Goal: Task Accomplishment & Management: Use online tool/utility

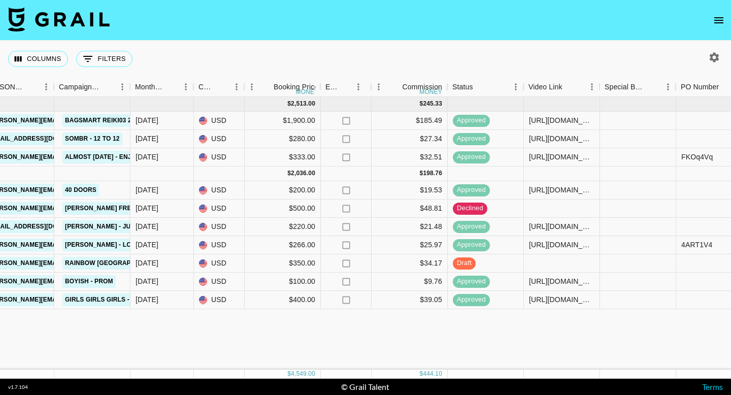
scroll to position [0, 435]
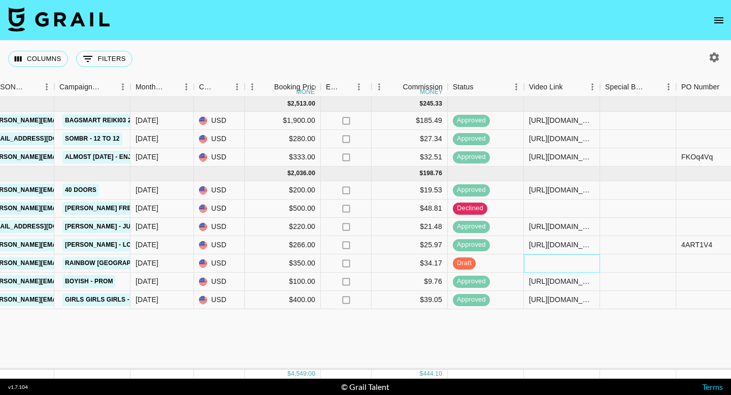
click at [560, 264] on div at bounding box center [562, 263] width 76 height 18
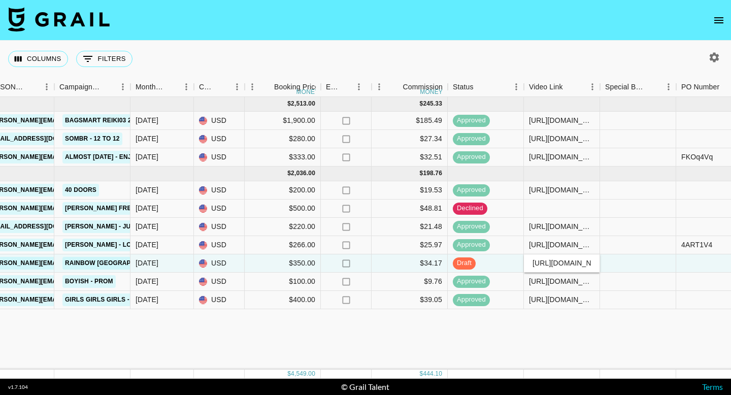
scroll to position [0, 159]
type input "[URL][DOMAIN_NAME]"
click at [633, 260] on div at bounding box center [638, 263] width 76 height 18
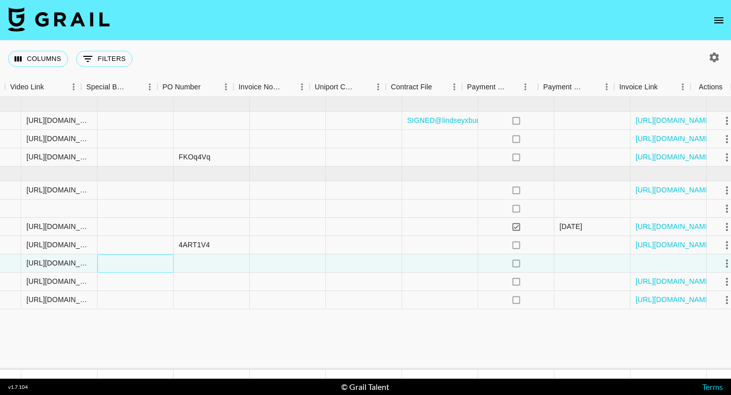
scroll to position [0, 954]
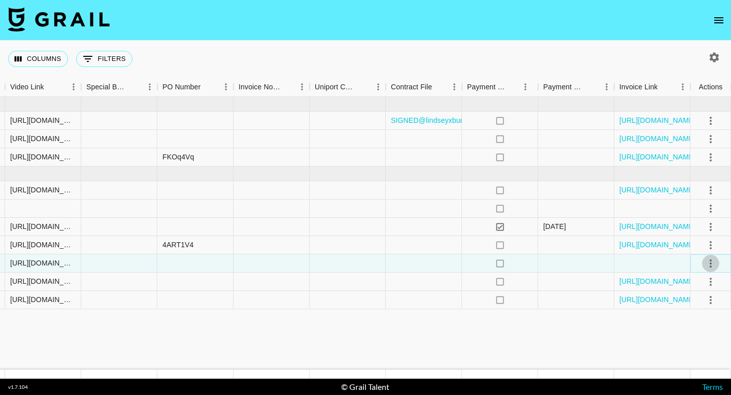
click at [713, 265] on icon "select merge strategy" at bounding box center [710, 263] width 12 height 12
click at [685, 356] on div "Approve" at bounding box center [688, 358] width 31 height 12
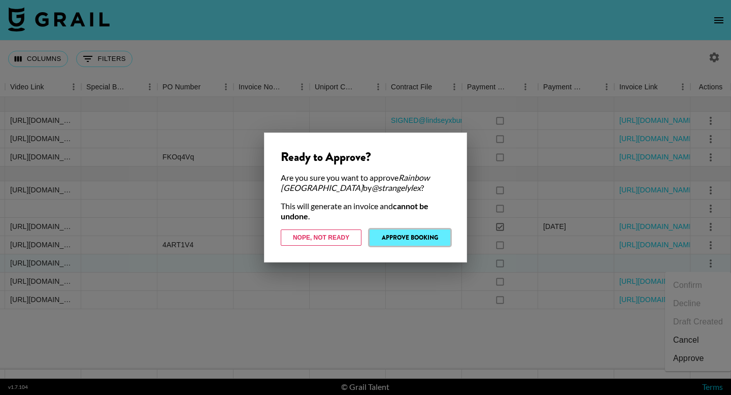
click at [414, 236] on button "Approve Booking" at bounding box center [409, 237] width 81 height 16
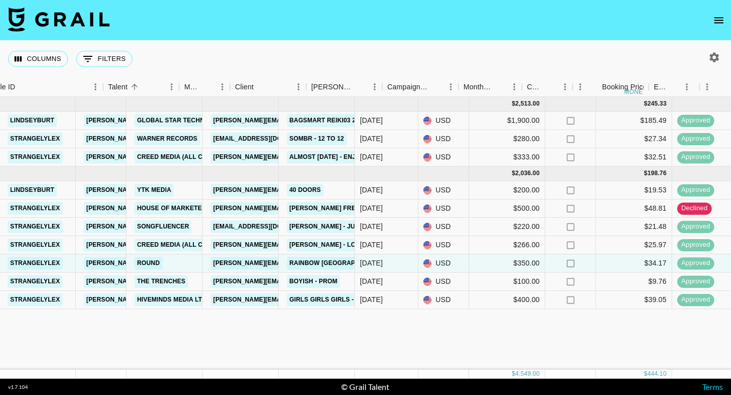
scroll to position [0, 0]
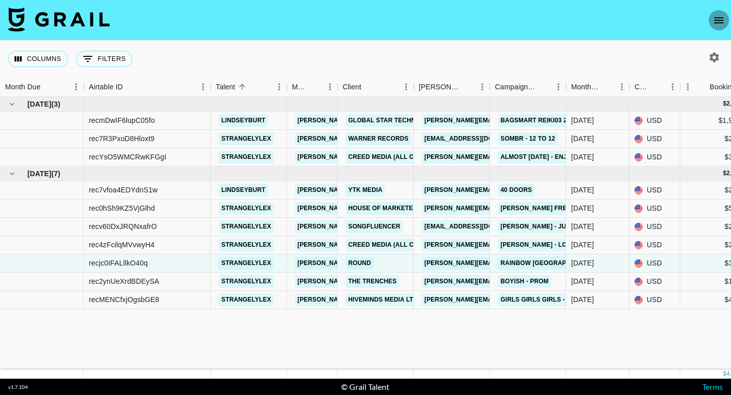
click at [716, 16] on icon "open drawer" at bounding box center [718, 20] width 12 height 12
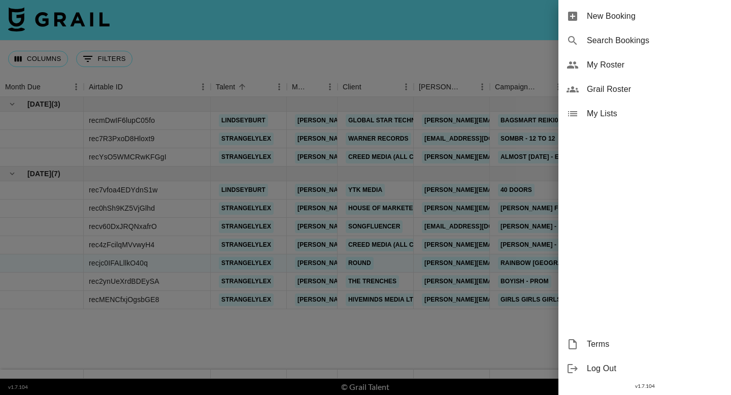
click at [622, 90] on span "Grail Roster" at bounding box center [655, 89] width 136 height 12
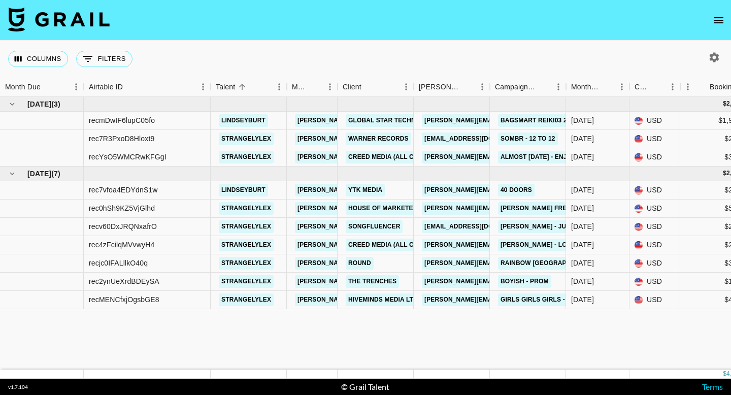
click at [723, 18] on icon "open drawer" at bounding box center [718, 20] width 12 height 12
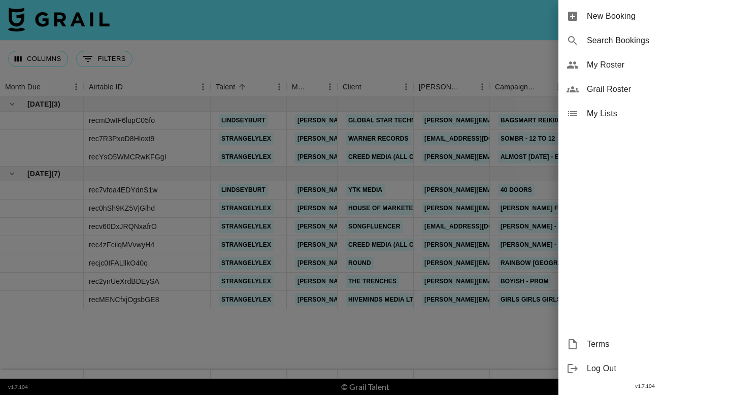
click at [630, 64] on span "My Roster" at bounding box center [655, 65] width 136 height 12
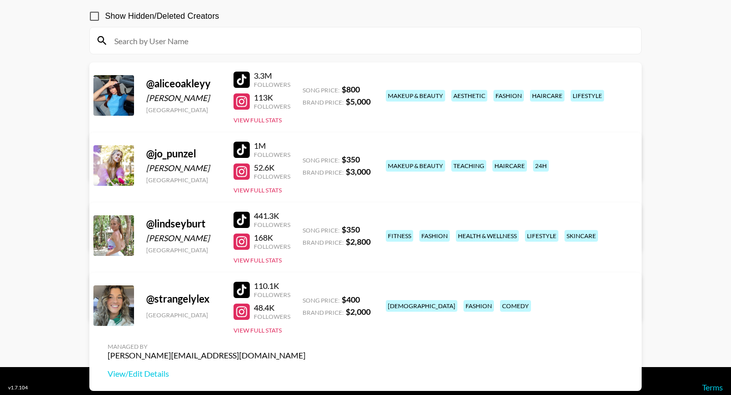
scroll to position [92, 0]
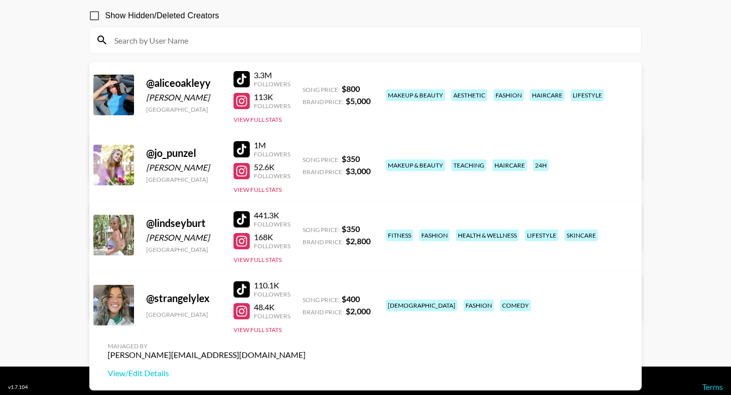
click at [263, 111] on div "3.3M Followers 113K Followers View Full Stats" at bounding box center [261, 95] width 57 height 58
click at [263, 116] on button "View Full Stats" at bounding box center [257, 120] width 48 height 8
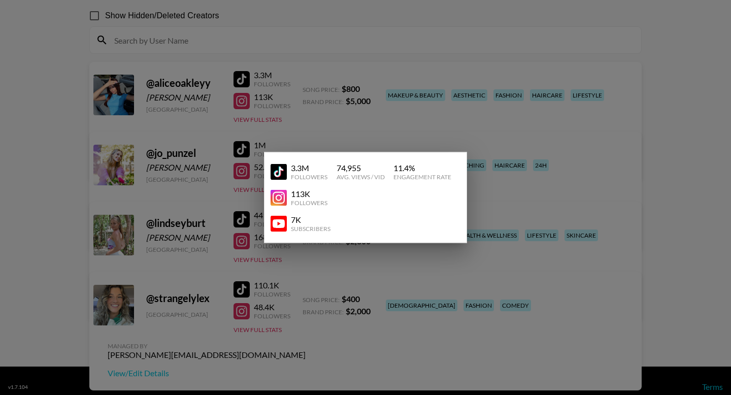
click at [360, 45] on div at bounding box center [365, 197] width 731 height 395
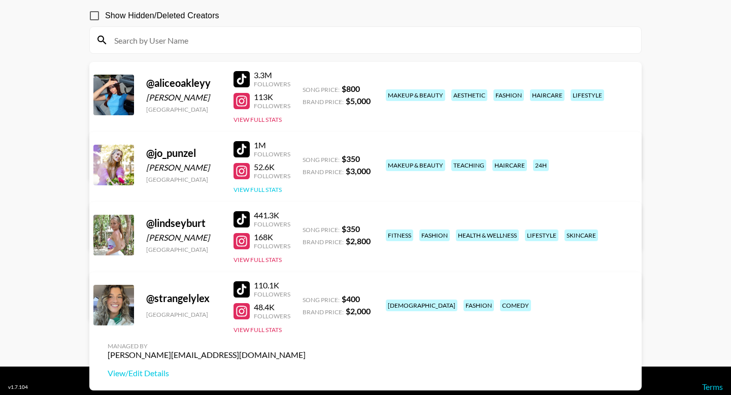
click at [262, 188] on button "View Full Stats" at bounding box center [257, 190] width 48 height 8
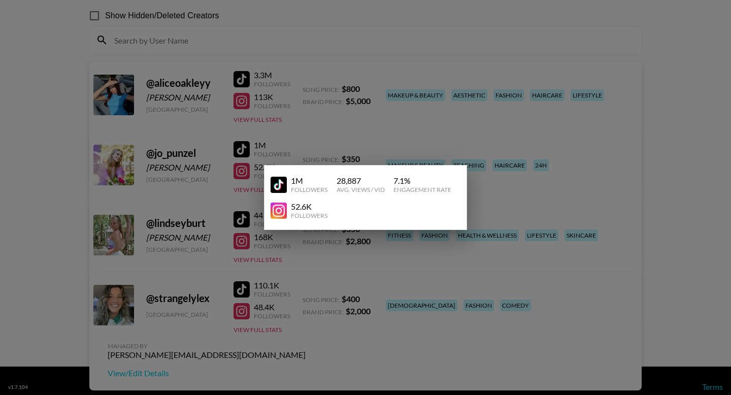
click at [394, 54] on div at bounding box center [365, 197] width 731 height 395
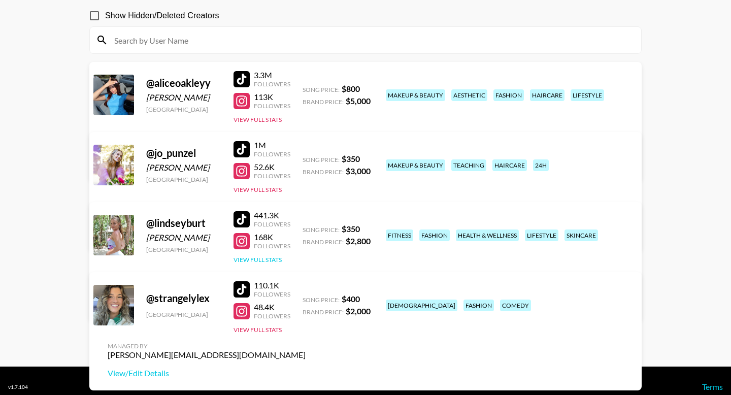
click at [270, 256] on button "View Full Stats" at bounding box center [257, 260] width 48 height 8
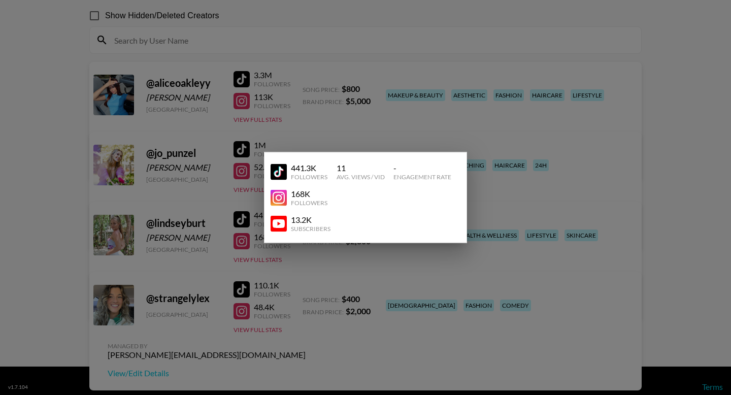
click at [398, 46] on div at bounding box center [365, 197] width 731 height 395
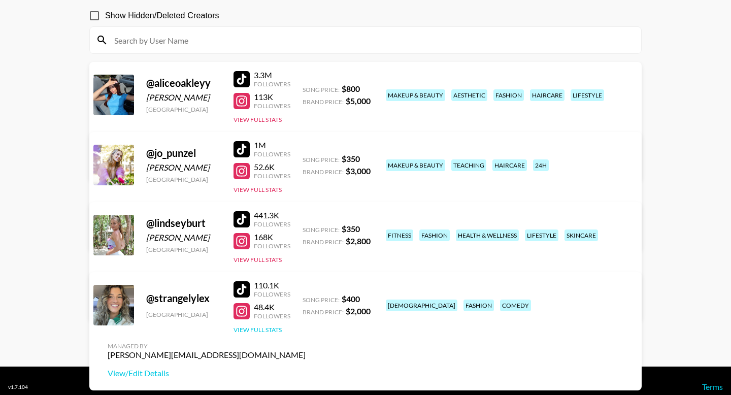
click at [262, 328] on button "View Full Stats" at bounding box center [257, 330] width 48 height 8
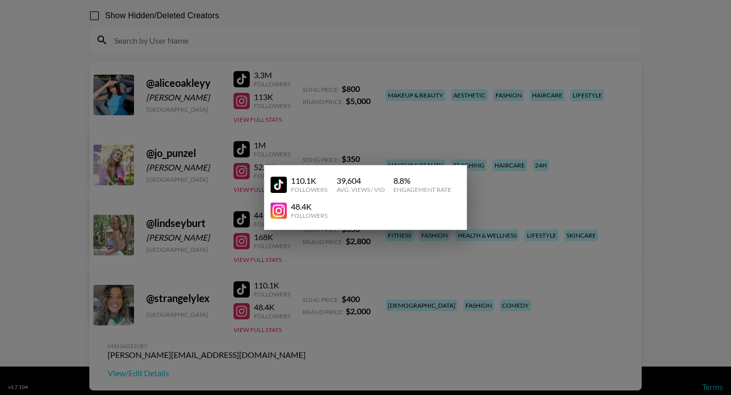
click at [413, 39] on div at bounding box center [365, 197] width 731 height 395
